Goal: Transaction & Acquisition: Purchase product/service

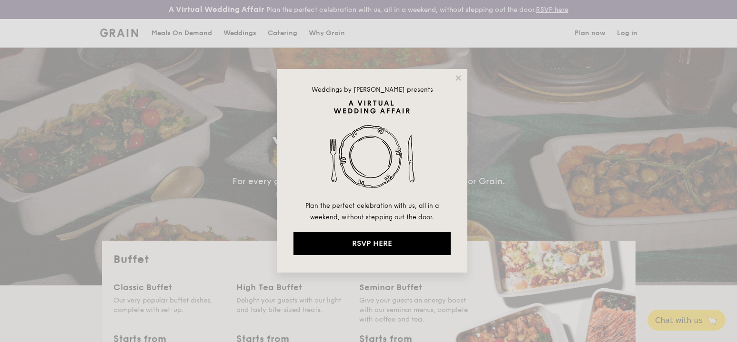
select select
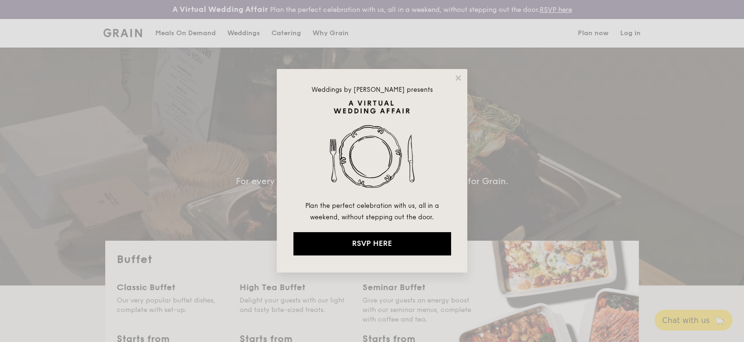
click at [453, 75] on div "Weddings by [PERSON_NAME] presents Plan the perfect celebration with us, all in…" at bounding box center [372, 171] width 190 height 204
click at [455, 77] on icon at bounding box center [458, 78] width 9 height 9
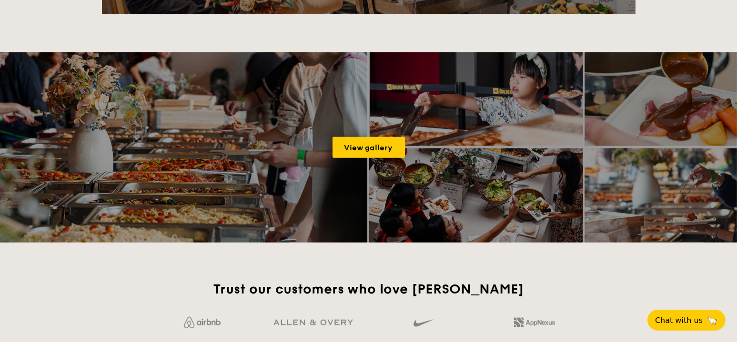
scroll to position [1836, 0]
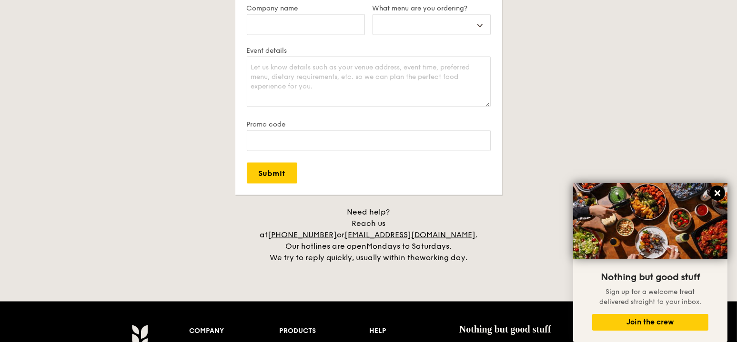
click at [715, 194] on icon at bounding box center [717, 193] width 9 height 9
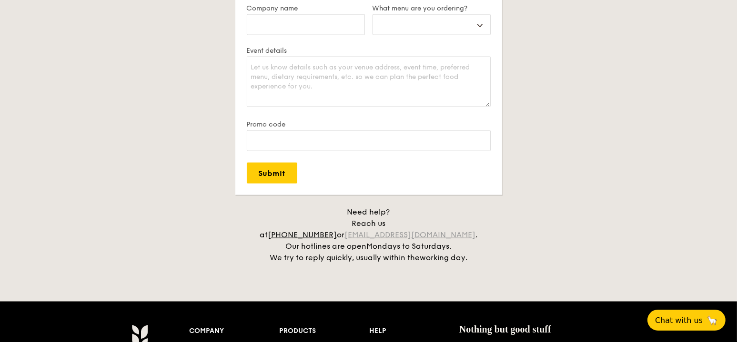
click at [439, 230] on link "[EMAIL_ADDRESS][DOMAIN_NAME]" at bounding box center [409, 234] width 131 height 9
drag, startPoint x: 650, startPoint y: 208, endPoint x: 663, endPoint y: 208, distance: 13.3
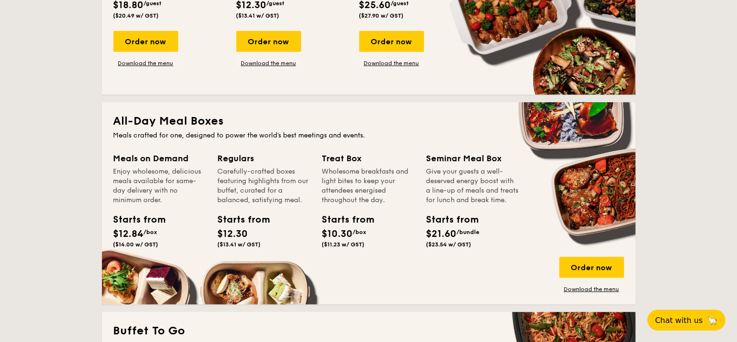
scroll to position [423, 0]
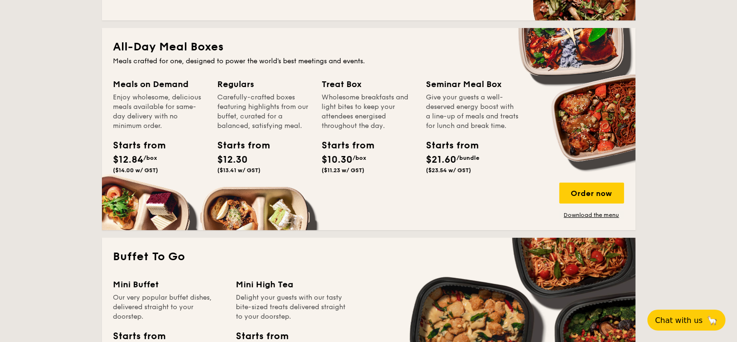
click at [242, 84] on div "Regulars" at bounding box center [264, 84] width 93 height 13
click at [238, 149] on div "Starts from" at bounding box center [239, 146] width 43 height 14
click at [237, 167] on span "($13.41 w/ GST)" at bounding box center [239, 170] width 43 height 7
click at [607, 190] on div "Order now" at bounding box center [591, 193] width 65 height 21
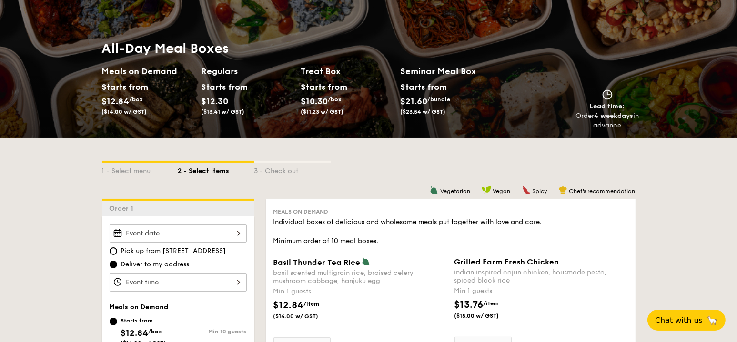
scroll to position [69, 0]
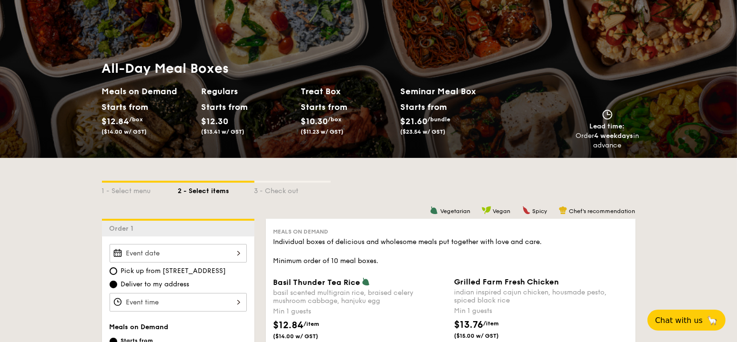
click at [133, 92] on h2 "Meals on Demand" at bounding box center [148, 91] width 92 height 13
click at [148, 193] on div "1 - Select menu" at bounding box center [140, 189] width 76 height 13
select select
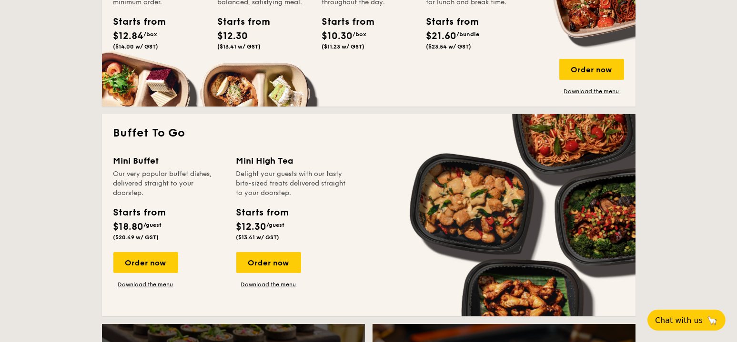
scroll to position [467, 0]
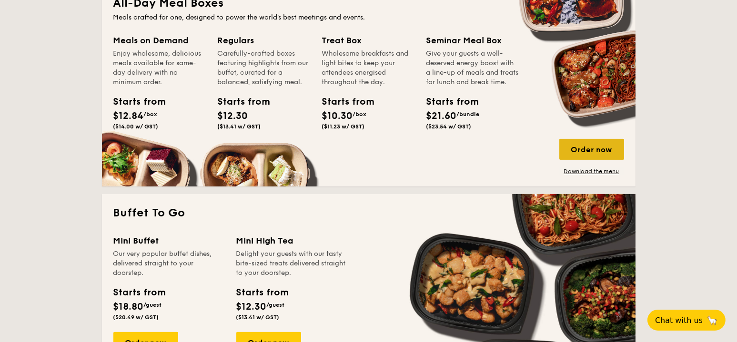
click at [600, 157] on div "Order now" at bounding box center [591, 149] width 65 height 21
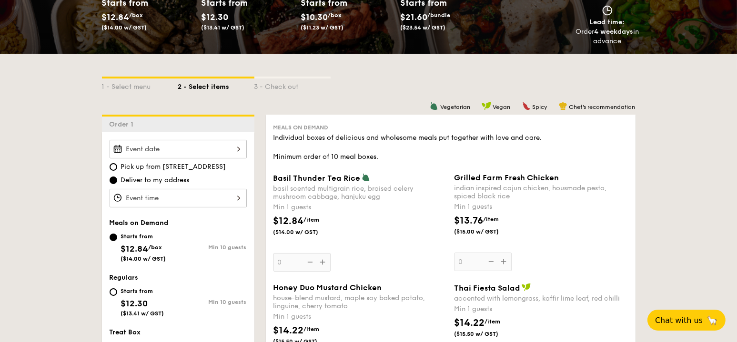
scroll to position [312, 0]
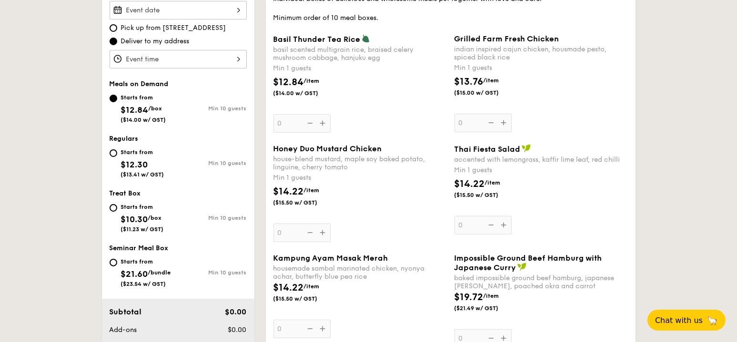
click at [138, 204] on div "Starts from" at bounding box center [142, 207] width 43 height 8
click at [117, 204] on input "Starts from $10.30 /box ($11.23 w/ GST) Min 10 guests" at bounding box center [114, 208] width 8 height 8
radio input "true"
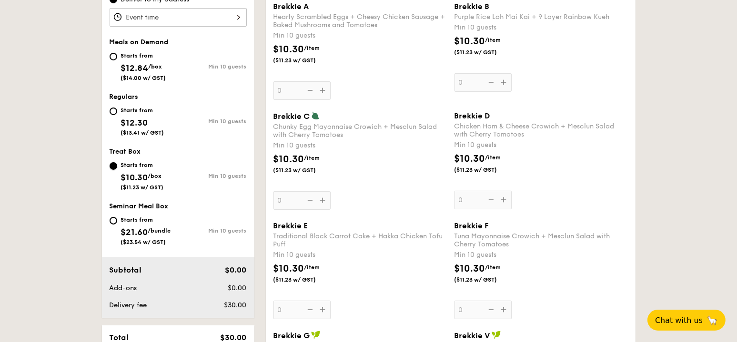
scroll to position [232, 0]
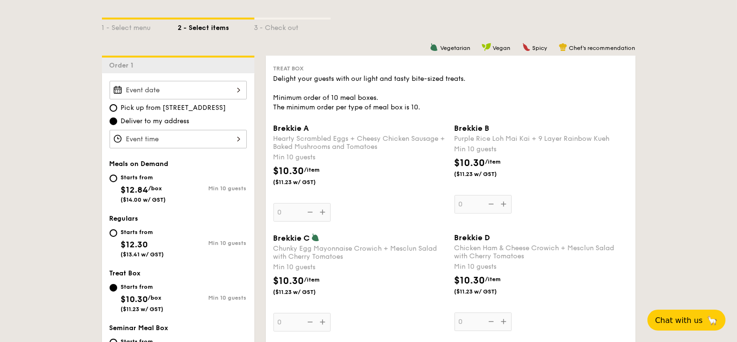
click at [147, 178] on div "Starts from" at bounding box center [143, 178] width 45 height 8
click at [117, 178] on input "Starts from $12.84 /box ($14.00 w/ GST) Min 10 guests" at bounding box center [114, 179] width 8 height 8
radio input "true"
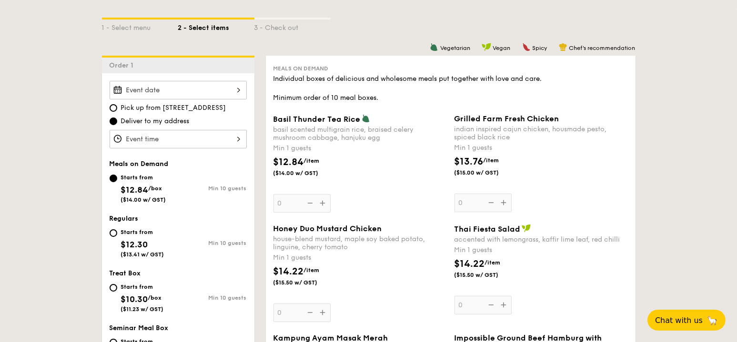
click at [134, 234] on div "Starts from" at bounding box center [142, 233] width 43 height 8
click at [117, 234] on input "Starts from $12.30 ($13.41 w/ GST) Min 10 guests" at bounding box center [114, 234] width 8 height 8
radio input "true"
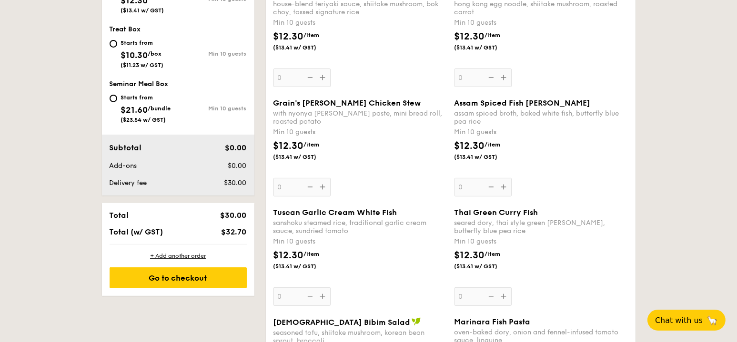
scroll to position [295, 0]
